Goal: Information Seeking & Learning: Learn about a topic

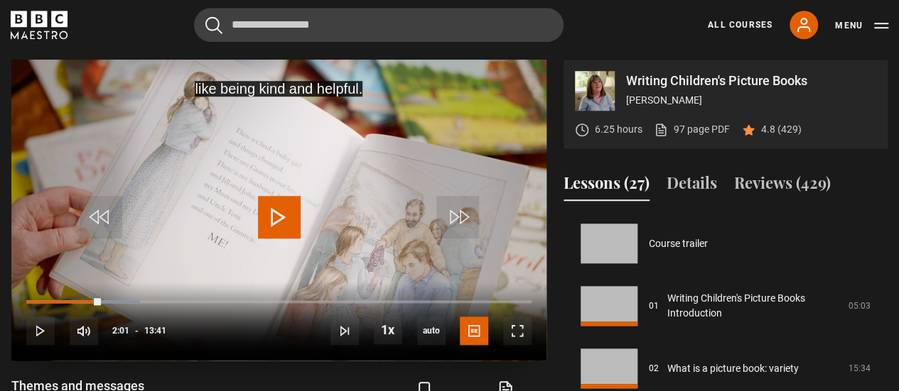
scroll to position [563, 0]
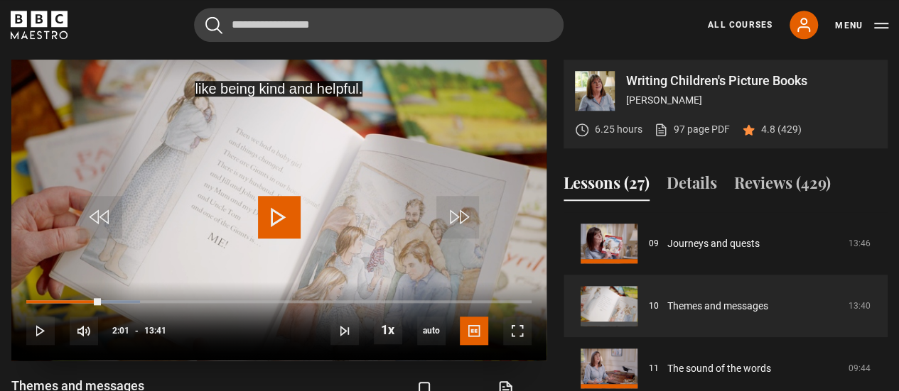
click at [286, 208] on span "Video Player" at bounding box center [279, 217] width 43 height 43
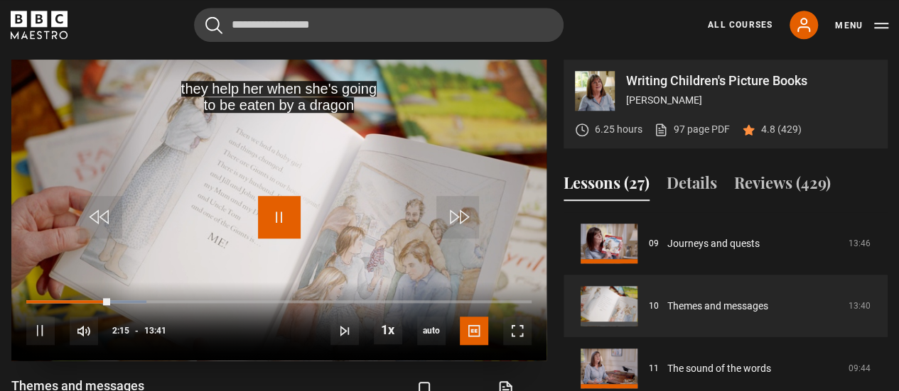
click at [286, 208] on span "Video Player" at bounding box center [279, 217] width 43 height 43
click at [276, 222] on span "Video Player" at bounding box center [279, 217] width 43 height 43
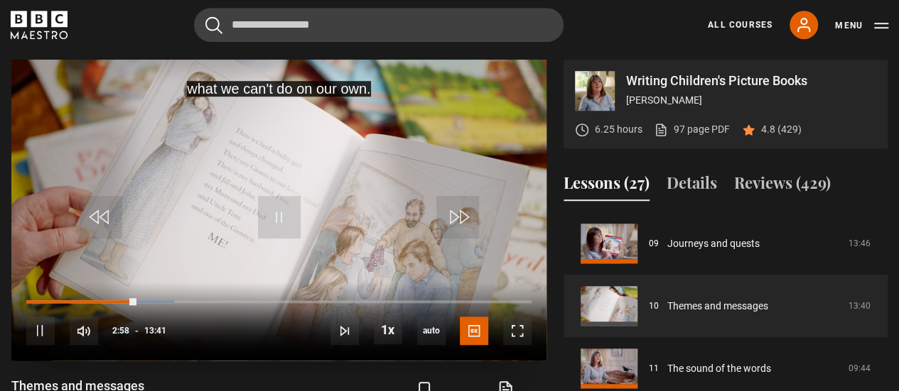
click at [124, 303] on div "10s Skip Back 10 seconds Pause 10s Skip Forward 10 seconds Loaded : 29.23% 02:5…" at bounding box center [278, 321] width 535 height 79
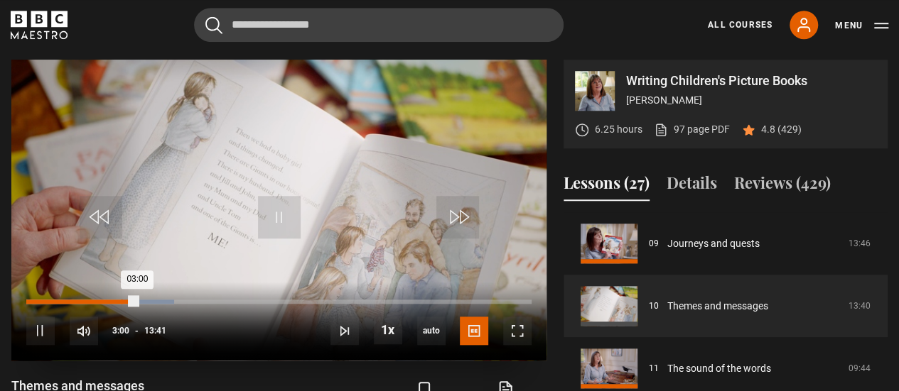
click at [122, 301] on div "Loaded : 29.23% 02:33 03:00" at bounding box center [278, 302] width 505 height 4
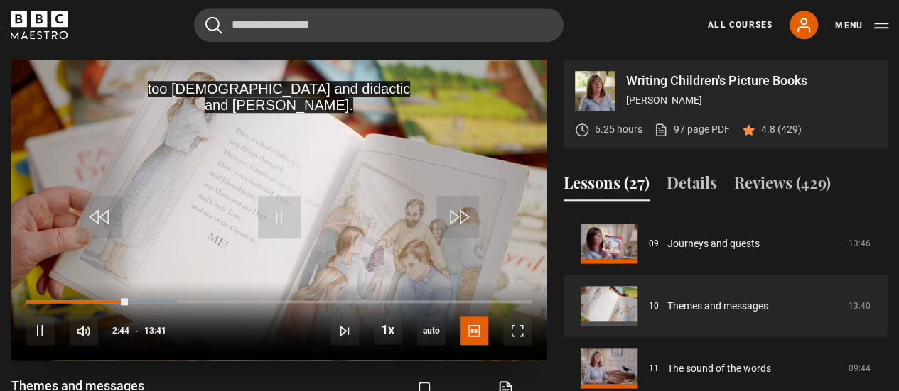
click at [105, 298] on div "10s Skip Back 10 seconds Pause 10s Skip Forward 10 seconds Loaded : 29.84% 02:0…" at bounding box center [278, 321] width 535 height 79
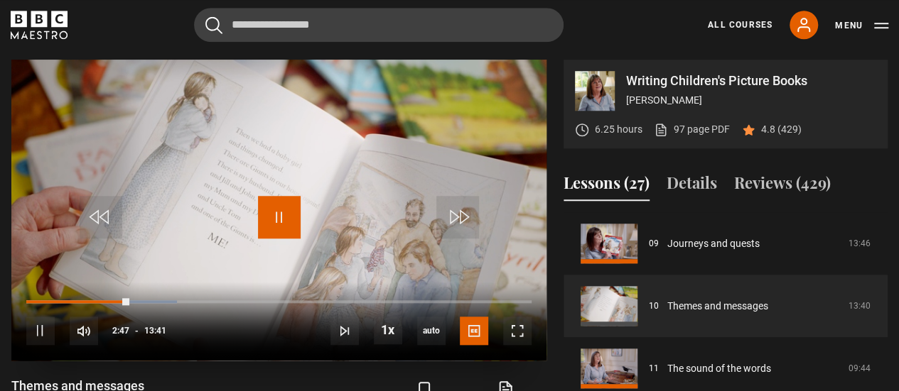
click at [277, 215] on span "Video Player" at bounding box center [279, 217] width 43 height 43
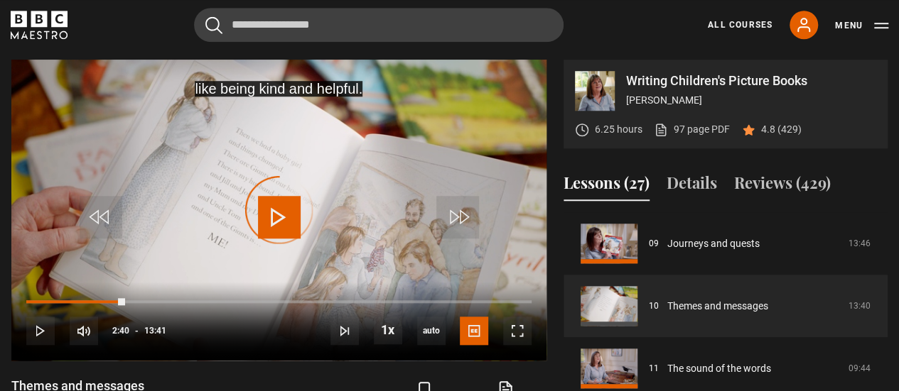
drag, startPoint x: 125, startPoint y: 301, endPoint x: 0, endPoint y: 294, distance: 125.2
click at [0, 294] on div "Writing Children's Picture Books [PERSON_NAME] 6.25 hours 97 page PDF (opens in…" at bounding box center [449, 290] width 899 height 460
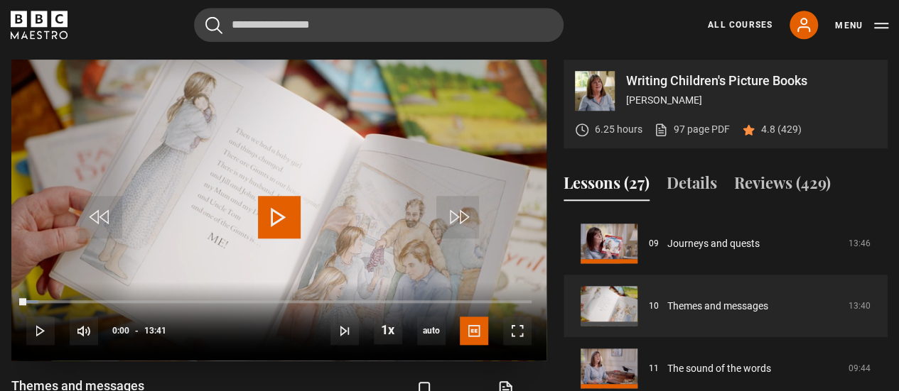
click at [283, 214] on span "Video Player" at bounding box center [279, 217] width 43 height 43
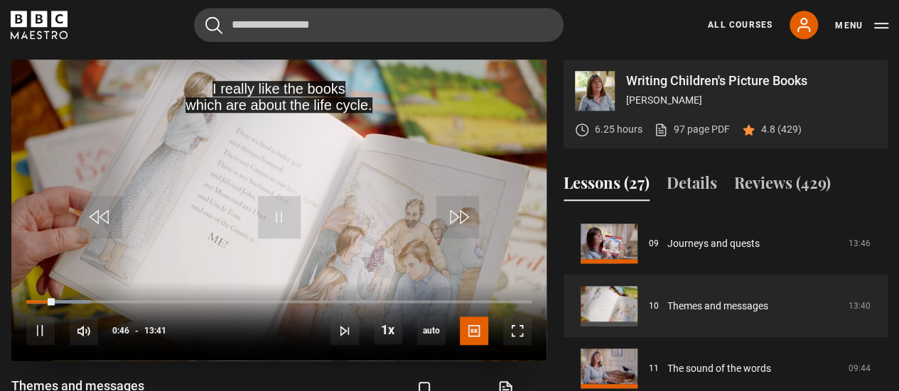
click at [28, 298] on div "10s Skip Back 10 seconds Pause 10s Skip Forward 10 seconds Loaded : 12.79% 00:1…" at bounding box center [278, 321] width 535 height 79
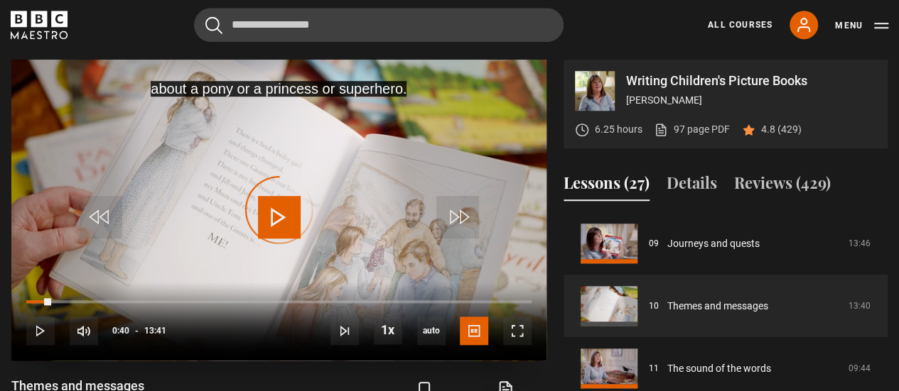
drag, startPoint x: 50, startPoint y: 300, endPoint x: 19, endPoint y: 303, distance: 31.4
click at [19, 303] on div "10s Skip Back 10 seconds Play 10s Skip Forward 10 seconds Loaded : 0.00% 00:01 …" at bounding box center [278, 321] width 535 height 79
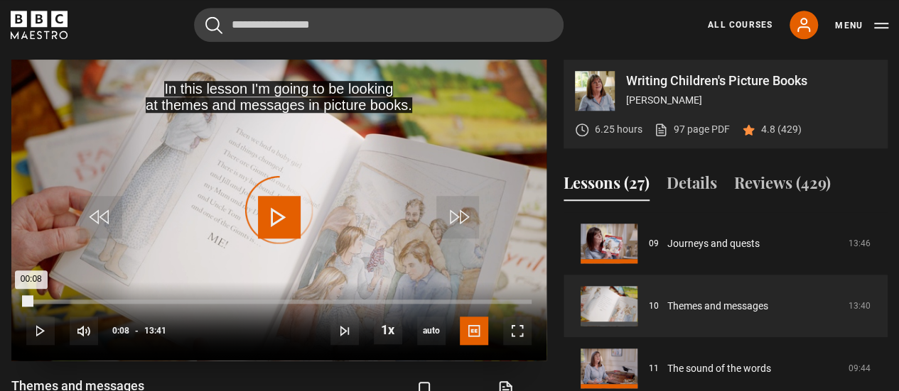
click at [31, 302] on div "Loaded : 0.61% 00:08 00:08" at bounding box center [278, 302] width 505 height 4
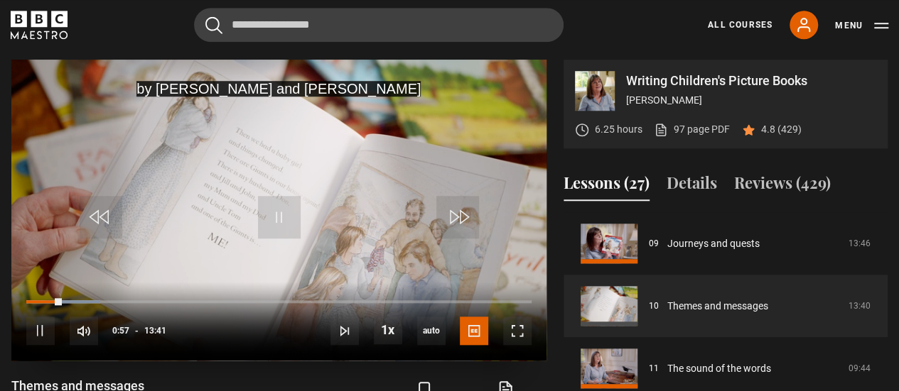
click at [80, 298] on div "10s Skip Back 10 seconds Pause 10s Skip Forward 10 seconds Loaded : 14.62% 01:2…" at bounding box center [278, 321] width 535 height 79
click at [75, 299] on div "10s Skip Back 10 seconds Pause 10s Skip Forward 10 seconds Loaded : 14.62% 01:2…" at bounding box center [278, 321] width 535 height 79
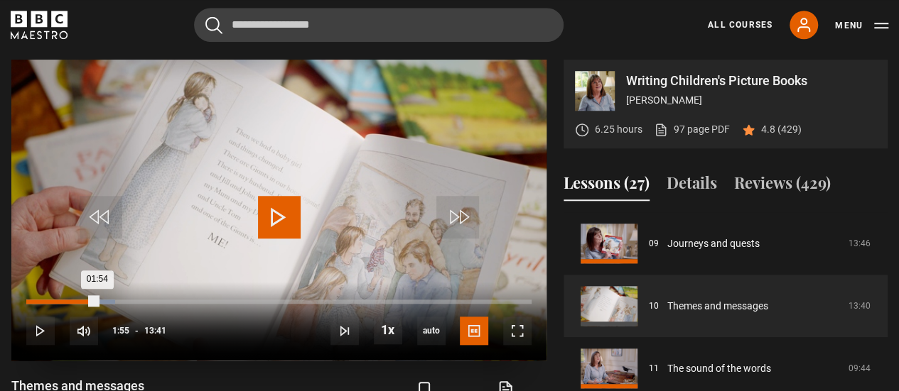
drag, startPoint x: 63, startPoint y: 301, endPoint x: 97, endPoint y: 301, distance: 34.1
click at [97, 301] on div "01:54" at bounding box center [61, 302] width 71 height 4
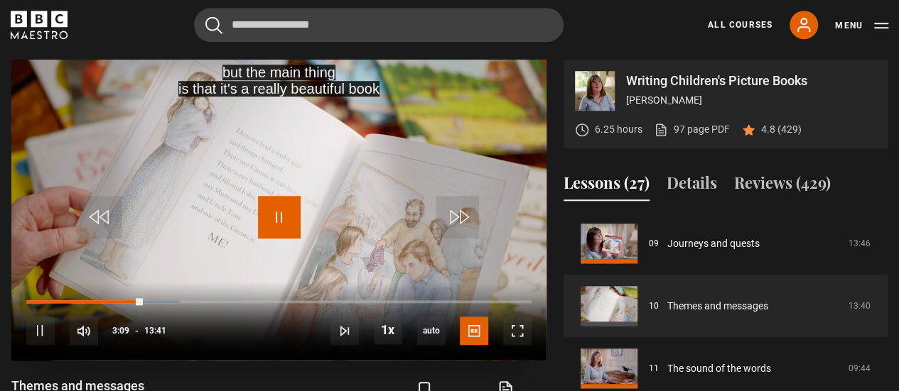
click at [283, 220] on span "Video Player" at bounding box center [279, 217] width 43 height 43
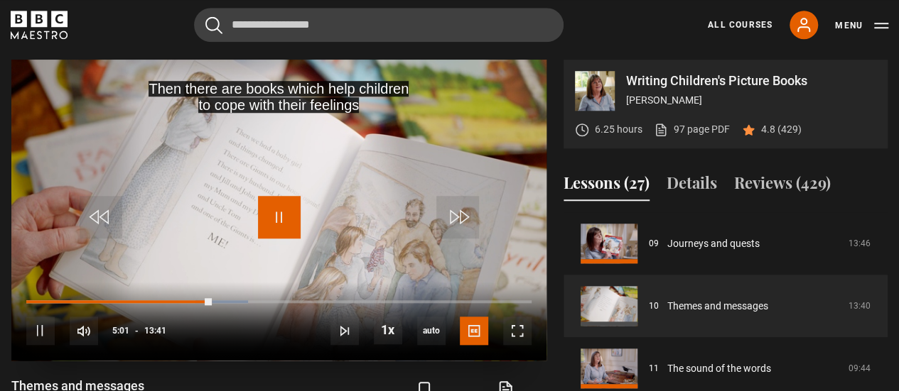
click at [283, 220] on span "Video Player" at bounding box center [279, 217] width 43 height 43
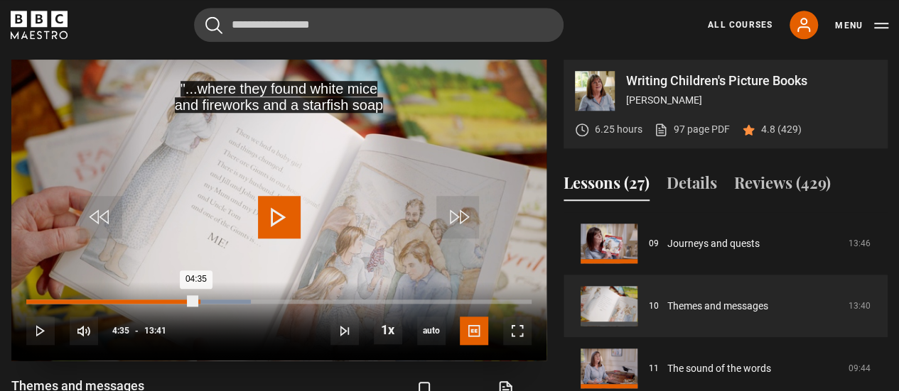
click at [196, 301] on div "04:35" at bounding box center [111, 302] width 170 height 4
click at [179, 302] on div "04:08" at bounding box center [180, 302] width 2 height 4
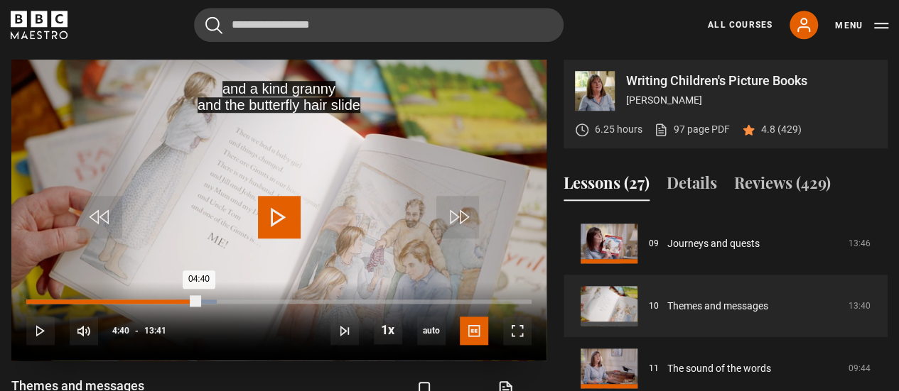
click at [199, 300] on div "Loaded : 37.76% 04:40 04:40" at bounding box center [278, 302] width 505 height 4
click at [271, 220] on span "Video Player" at bounding box center [279, 217] width 43 height 43
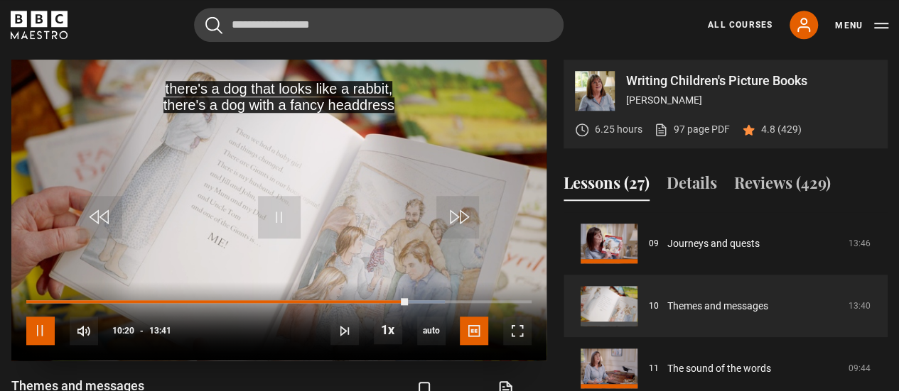
click at [36, 329] on span "Video Player" at bounding box center [40, 331] width 28 height 28
click at [288, 214] on span "Video Player" at bounding box center [279, 217] width 43 height 43
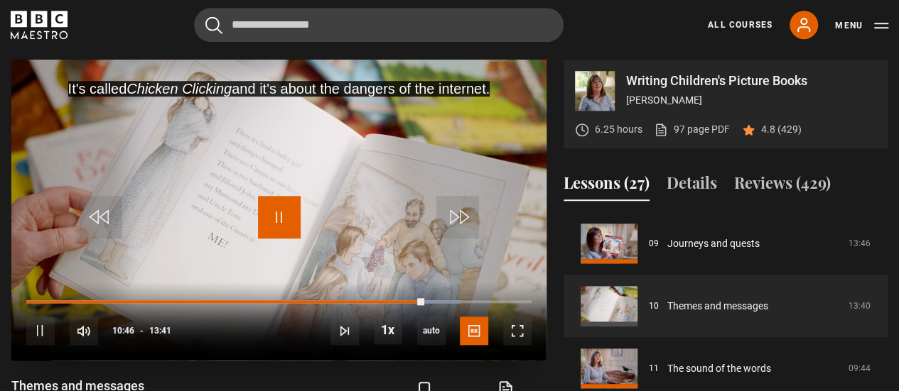
click at [288, 214] on span "Video Player" at bounding box center [279, 217] width 43 height 43
